Goal: Task Accomplishment & Management: Use online tool/utility

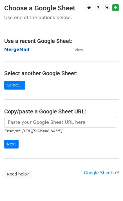
click at [21, 51] on strong "MergeMail" at bounding box center [16, 49] width 25 height 5
click at [17, 51] on strong "MergeMail" at bounding box center [16, 49] width 25 height 5
click at [19, 48] on strong "MergeMail" at bounding box center [16, 49] width 25 height 5
click at [22, 51] on strong "MergeMail" at bounding box center [16, 49] width 25 height 5
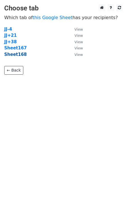
click at [21, 57] on strong "Sheet168" at bounding box center [15, 54] width 22 height 5
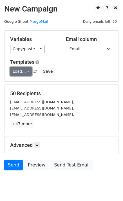
click at [19, 71] on link "Load..." at bounding box center [21, 71] width 22 height 9
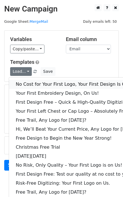
click at [30, 84] on link "No Cost for Your First Logo, Your First Design Is On Us!" at bounding box center [77, 84] width 136 height 9
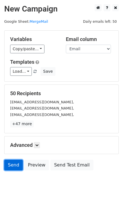
click at [16, 165] on link "Send" at bounding box center [13, 165] width 19 height 11
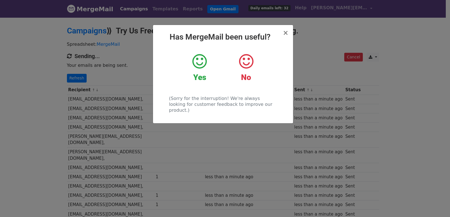
click at [136, 135] on div "× Has MergeMail been useful? Yes No (Sorry for the interruption! We're always l…" at bounding box center [225, 117] width 450 height 200
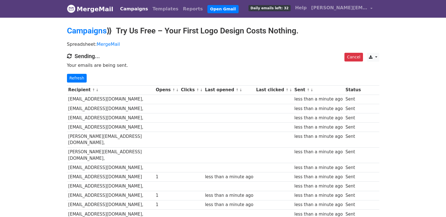
click at [73, 73] on div "Cancel CSV Excel Sending... Your emails are being sent. Refresh" at bounding box center [223, 68] width 320 height 30
click at [74, 74] on link "Refresh" at bounding box center [77, 78] width 20 height 9
